Goal: Navigation & Orientation: Go to known website

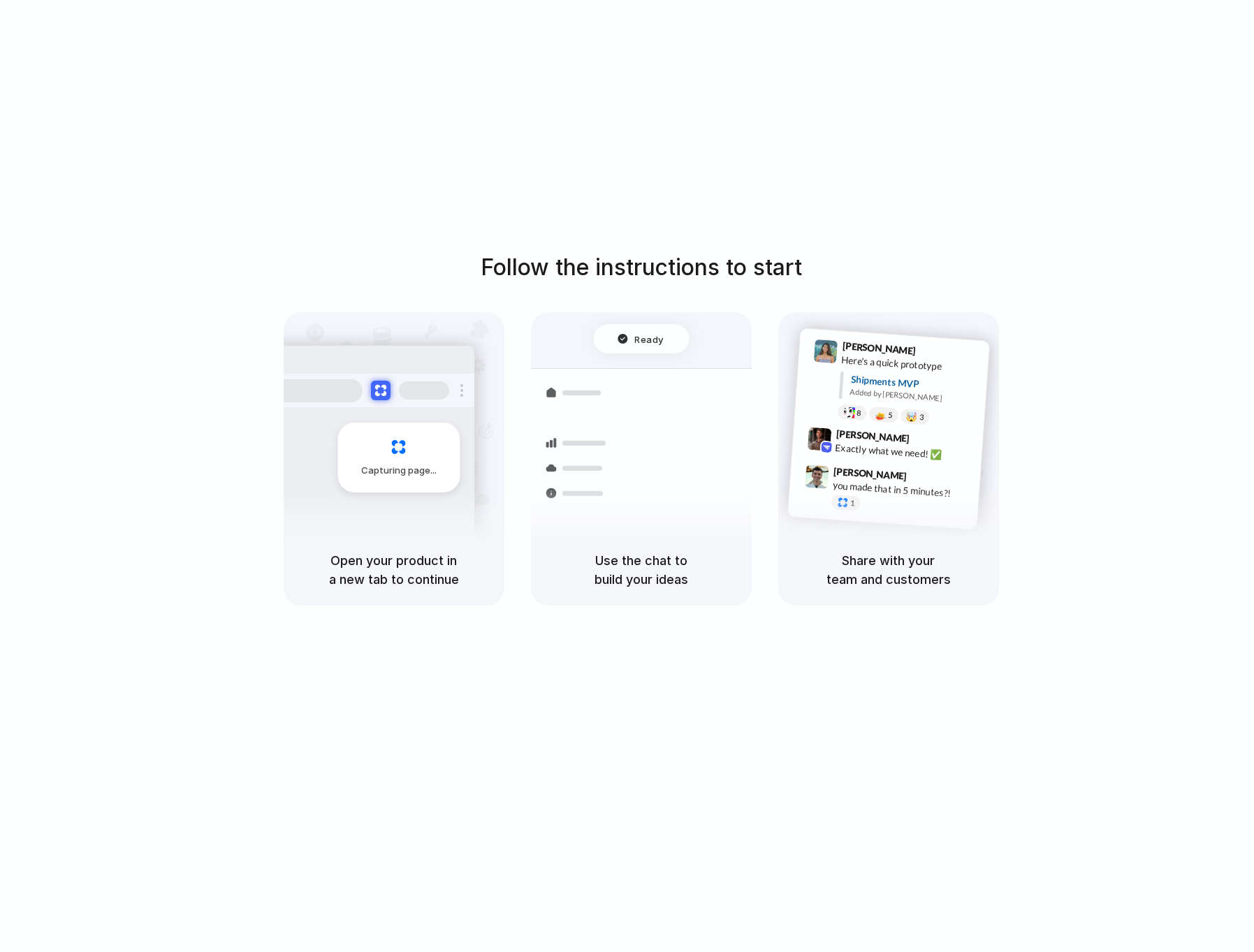
click at [627, 476] on div at bounding box center [627, 476] width 0 height 0
